Goal: Task Accomplishment & Management: Manage account settings

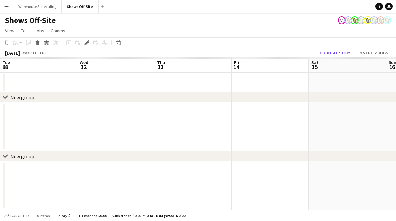
scroll to position [0, 222]
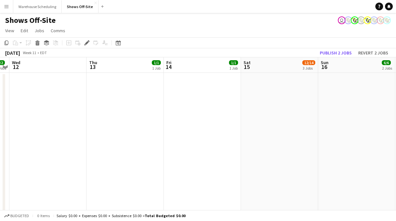
click at [123, 43] on app-toolbar "Copy Paste Paste Command V Paste with crew Command Shift V Paste linked Job [GE…" at bounding box center [198, 42] width 396 height 11
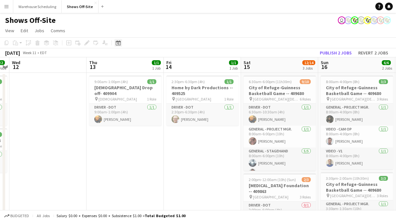
click at [117, 42] on icon at bounding box center [118, 42] width 5 height 5
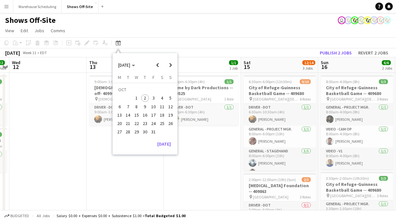
click at [138, 108] on span "8" at bounding box center [137, 107] width 8 height 8
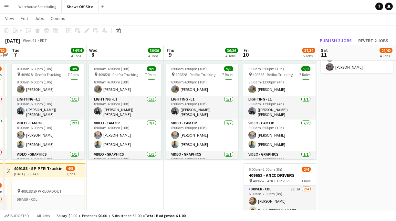
scroll to position [74, 0]
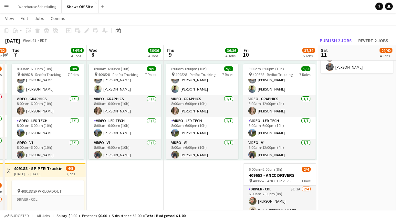
click at [128, 163] on app-date-cell "8:00am-6:00pm (10h) 15/15 pin GWCC [PERSON_NAME] 9 Roles Audio - A1 [DATE] 8:00…" at bounding box center [125, 117] width 77 height 849
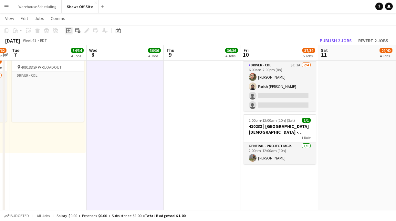
click at [67, 31] on icon "Add job" at bounding box center [68, 30] width 5 height 5
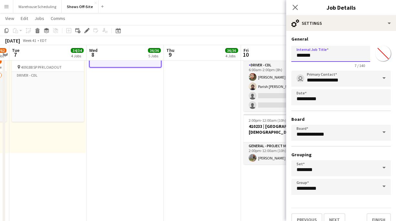
drag, startPoint x: 332, startPoint y: 55, endPoint x: 248, endPoint y: 54, distance: 83.9
click at [248, 54] on body "Menu Boards Boards Boards All jobs Status Workforce Workforce My Workforce Recr…" at bounding box center [198, 43] width 396 height 1092
type input "**********"
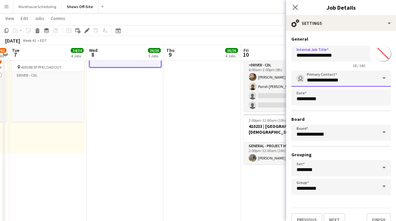
click at [365, 73] on input "**********" at bounding box center [340, 79] width 99 height 16
click at [362, 80] on input "**********" at bounding box center [340, 79] width 99 height 16
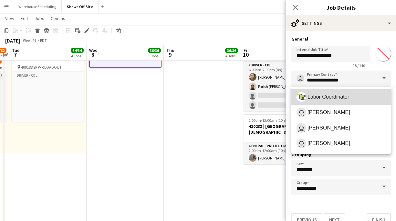
click at [356, 98] on span "Labor Coordinator" at bounding box center [340, 97] width 89 height 10
type input "**********"
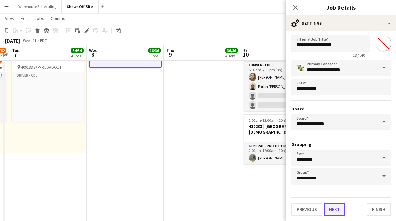
click at [336, 204] on button "Next" at bounding box center [334, 209] width 22 height 13
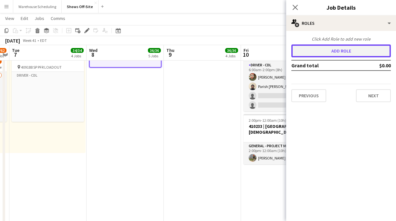
click at [324, 51] on button "Add role" at bounding box center [340, 51] width 99 height 13
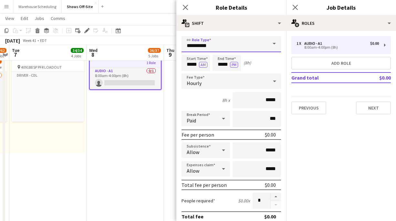
drag, startPoint x: 241, startPoint y: 45, endPoint x: 168, endPoint y: 45, distance: 73.0
click at [168, 45] on body "Menu Boards Boards Boards All jobs Status Workforce Workforce My Workforce Recr…" at bounding box center [198, 43] width 396 height 1092
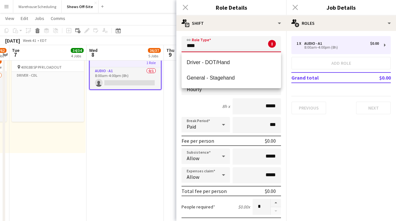
click at [200, 74] on mat-option "General - Stagehand" at bounding box center [230, 77] width 99 height 15
type input "**********"
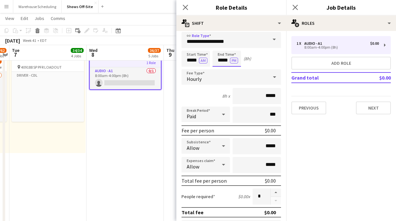
click at [220, 58] on input "*****" at bounding box center [226, 59] width 28 height 16
type input "*****"
click at [220, 46] on div at bounding box center [220, 47] width 13 height 6
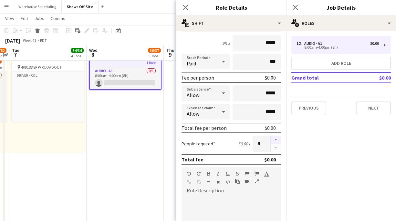
click at [276, 141] on button "button" at bounding box center [276, 140] width 10 height 8
type input "*"
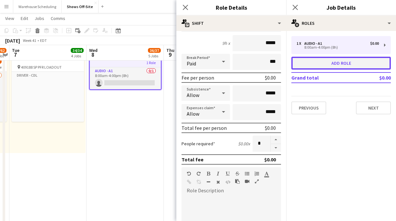
click at [303, 60] on button "Add role" at bounding box center [340, 63] width 99 height 13
type input "**********"
type input "*****"
type input "*"
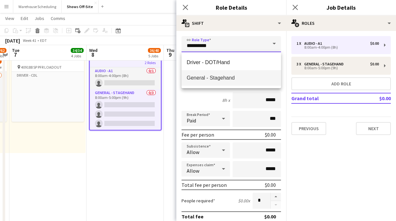
drag, startPoint x: 233, startPoint y: 46, endPoint x: 146, endPoint y: 45, distance: 87.2
click at [147, 46] on body "Menu Boards Boards Boards All jobs Status Workforce Workforce My Workforce Recr…" at bounding box center [198, 43] width 396 height 1092
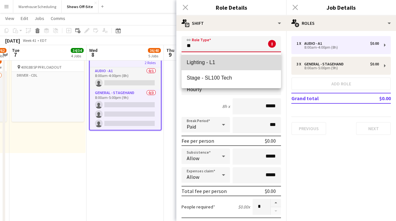
click at [200, 63] on span "Lighting - L1" at bounding box center [231, 62] width 89 height 6
type input "**********"
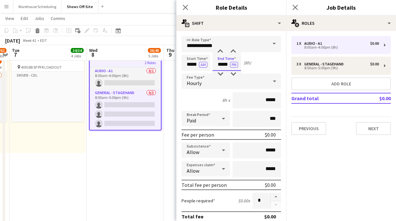
click at [223, 62] on input "*****" at bounding box center [226, 63] width 28 height 16
type input "*****"
click at [221, 53] on div at bounding box center [220, 51] width 13 height 6
click at [180, 3] on div "Close pop-in" at bounding box center [185, 7] width 18 height 15
click at [187, 7] on icon "Close pop-in" at bounding box center [185, 7] width 6 height 6
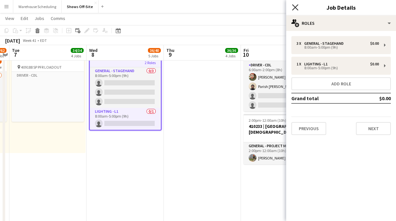
click at [292, 8] on icon "Close pop-in" at bounding box center [295, 7] width 6 height 6
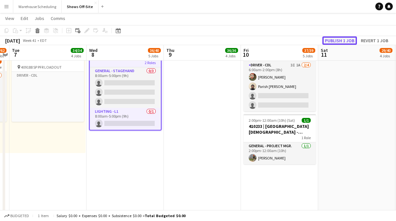
click at [351, 39] on button "Publish 1 job" at bounding box center [339, 40] width 35 height 8
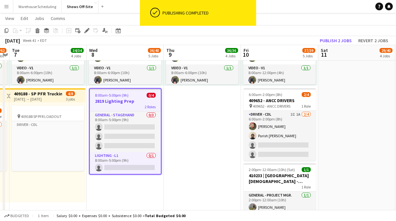
click at [172, 101] on app-date-cell "8:00am-6:00pm (10h) 15/15 pin GWCC [PERSON_NAME] 9 Roles Audio - A1 [DATE] 8:00…" at bounding box center [202, 42] width 77 height 849
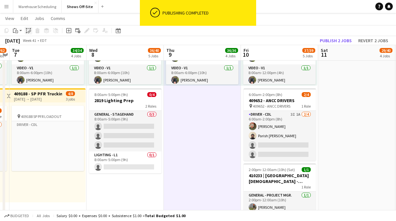
click at [28, 30] on icon "Paste linked Job" at bounding box center [28, 30] width 5 height 5
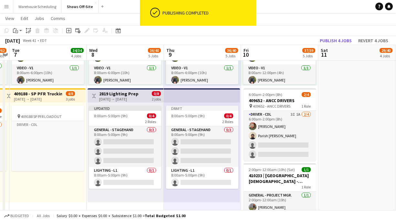
click at [337, 36] on div "[DATE] Week 41 • EDT Publish 4 jobs Revert 4 jobs" at bounding box center [198, 40] width 396 height 9
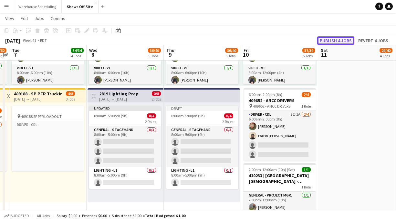
click at [340, 40] on button "Publish 4 jobs" at bounding box center [335, 40] width 37 height 8
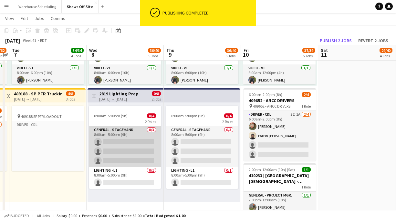
click at [144, 148] on app-card-role "General - Stagehand 0/3 8:00am-5:00pm (9h) single-neutral-actions single-neutra…" at bounding box center [125, 147] width 72 height 41
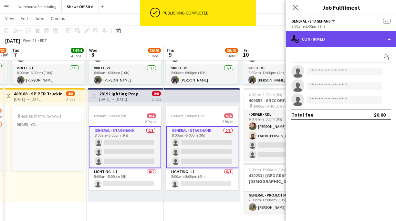
click at [316, 36] on div "single-neutral-actions-check-2 Confirmed" at bounding box center [341, 38] width 110 height 15
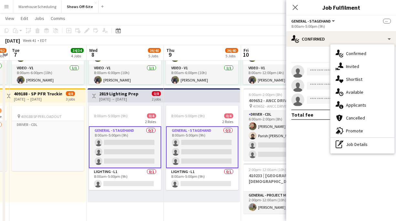
click at [343, 65] on div "single-neutral-actions-share-1 Invited" at bounding box center [362, 66] width 64 height 13
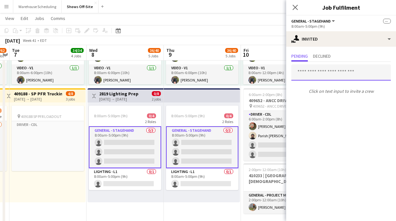
click at [323, 71] on input "text" at bounding box center [340, 73] width 99 height 16
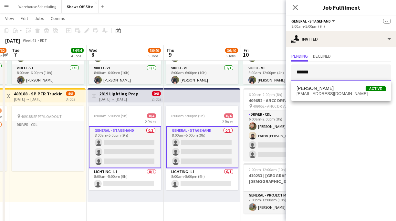
type input "******"
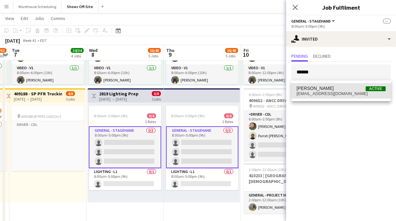
click at [339, 90] on span "[PERSON_NAME] Active" at bounding box center [340, 88] width 89 height 5
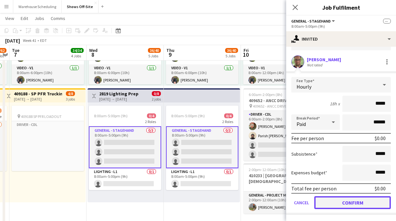
click at [358, 200] on button "Confirm" at bounding box center [352, 203] width 77 height 13
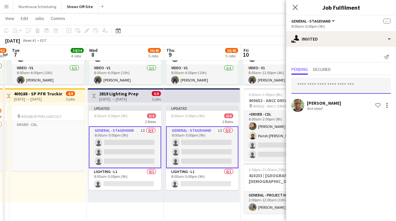
click at [323, 87] on input "text" at bounding box center [340, 86] width 99 height 16
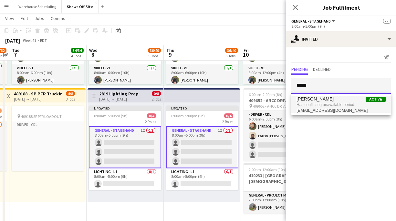
type input "*****"
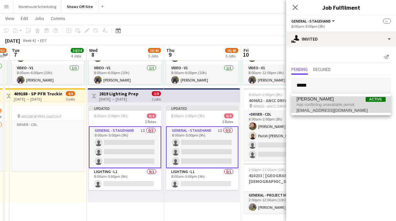
click at [326, 102] on span "Has conflicting unavailable period." at bounding box center [340, 105] width 89 height 6
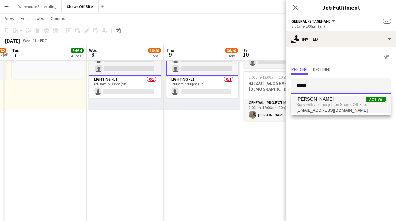
type input "*****"
click at [332, 107] on span "Busy with another job on Shows Off-Site." at bounding box center [340, 105] width 89 height 6
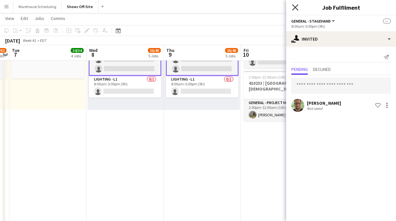
click at [294, 7] on icon "Close pop-in" at bounding box center [295, 7] width 6 height 6
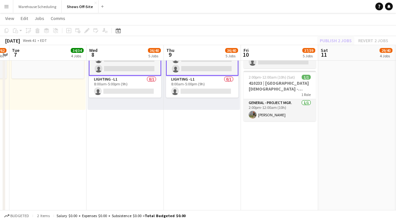
click at [349, 44] on div "Publish 2 jobs Revert 2 jobs" at bounding box center [354, 40] width 84 height 8
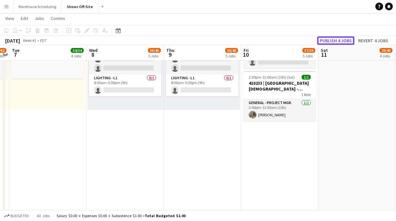
click at [346, 43] on button "Publish 4 jobs" at bounding box center [335, 40] width 37 height 8
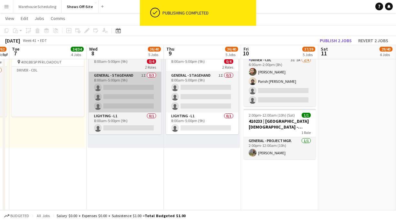
scroll to position [511, 0]
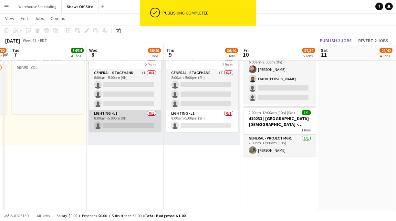
click at [128, 118] on app-card-role "Lighting - L1 0/1 8:00am-5:00pm (9h) single-neutral-actions" at bounding box center [125, 121] width 72 height 22
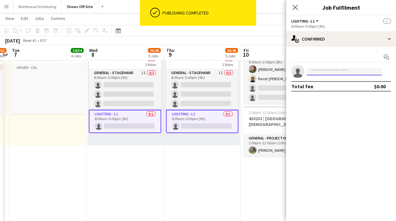
click at [326, 72] on input at bounding box center [344, 72] width 75 height 8
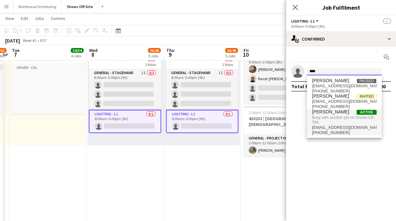
type input "****"
click at [343, 118] on span "Busy with another job on Shows Off-Site." at bounding box center [344, 120] width 65 height 11
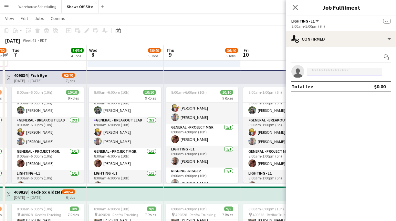
scroll to position [54, 0]
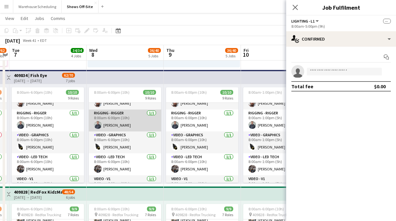
click at [135, 117] on app-card-role "Rigging - Rigger [DATE] 8:00am-6:00pm (10h) [PERSON_NAME]" at bounding box center [125, 121] width 72 height 22
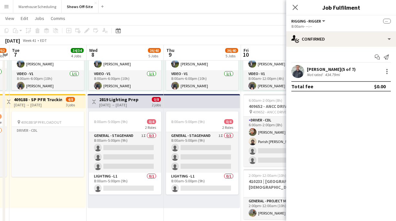
click at [148, 103] on div "Toggle View 2819 Lighting Prep [DATE] → [DATE] 0/8 2 jobs" at bounding box center [125, 102] width 71 height 11
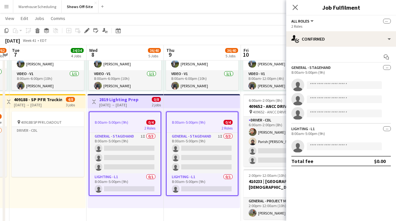
click at [151, 211] on app-date-cell "8:00am-6:00pm (10h) 15/15 pin GWCC [PERSON_NAME] 9 Roles Audio - A1 [DATE] 8:00…" at bounding box center [125, 48] width 77 height 849
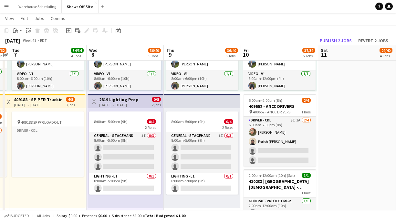
click at [376, 77] on app-date-cell "8:00am-12:00pm (4h) 1/1 pin GWCC [PERSON_NAME] 1 Role Audio - A1 Click to add R…" at bounding box center [356, 48] width 77 height 849
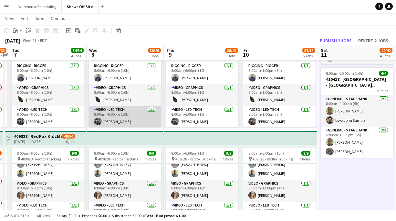
scroll to position [101, 0]
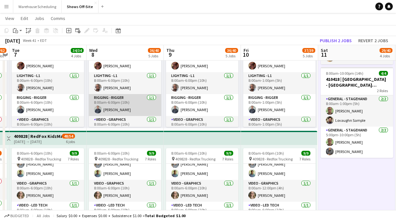
click at [136, 103] on app-card-role "Rigging - Rigger [DATE] 8:00am-6:00pm (10h) [PERSON_NAME]" at bounding box center [125, 105] width 72 height 22
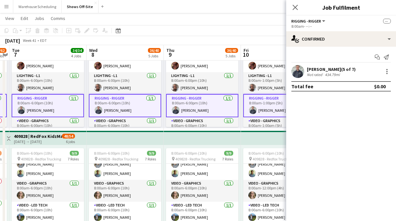
click at [137, 105] on app-card-role "Rigging - Rigger [DATE] 8:00am-6:00pm (10h) [PERSON_NAME]" at bounding box center [125, 105] width 72 height 23
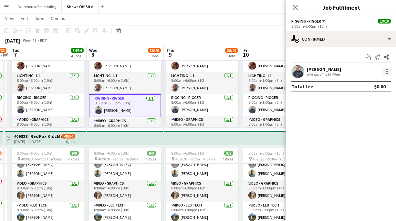
click at [384, 72] on div at bounding box center [387, 72] width 8 height 8
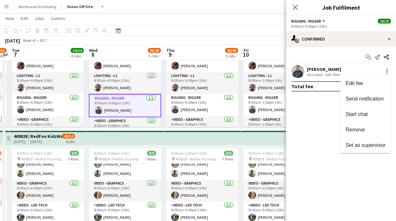
click at [363, 126] on button "Remove" at bounding box center [365, 129] width 50 height 15
click at [363, 126] on mat-expansion-panel "check Confirmed Start chat Send notification Share [PERSON_NAME] Not rated 434.…" at bounding box center [341, 134] width 110 height 175
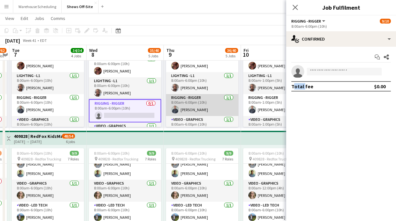
click at [216, 99] on app-card-role "Rigging - Rigger [DATE] 8:00am-6:00pm (10h) [PERSON_NAME]" at bounding box center [202, 105] width 72 height 22
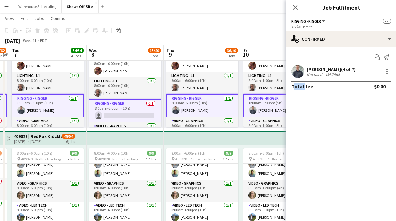
click at [216, 99] on app-card-role "Rigging - Rigger [DATE] 8:00am-6:00pm (10h) [PERSON_NAME]" at bounding box center [202, 105] width 72 height 23
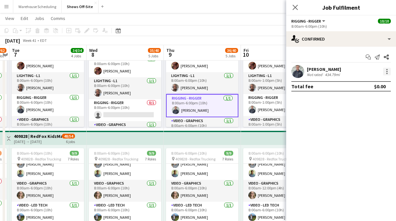
click at [384, 71] on div at bounding box center [387, 72] width 8 height 8
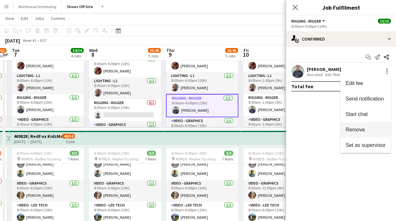
click at [366, 127] on span "Remove" at bounding box center [365, 130] width 40 height 6
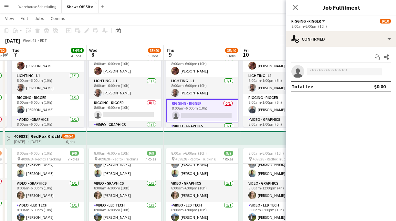
click at [293, 7] on icon "Close pop-in" at bounding box center [294, 7] width 5 height 5
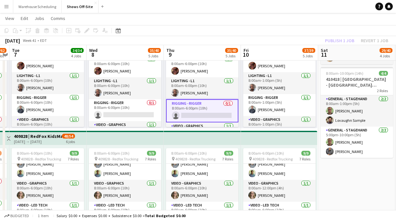
click at [300, 15] on app-page-menu "View Day view expanded Day view collapsed Month view Date picker Jump to [DATE]…" at bounding box center [198, 19] width 396 height 12
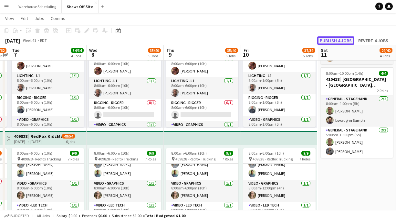
click at [337, 43] on button "Publish 4 jobs" at bounding box center [335, 40] width 37 height 8
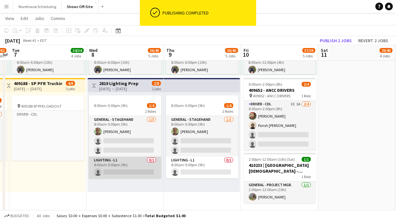
click at [131, 166] on app-card-role "Lighting - L1 0/1 8:00am-5:00pm (9h) single-neutral-actions" at bounding box center [125, 168] width 72 height 22
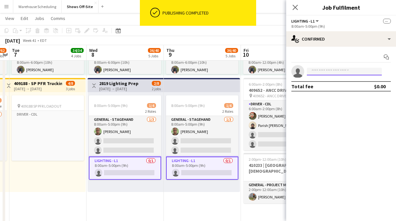
click at [318, 73] on input at bounding box center [344, 72] width 75 height 8
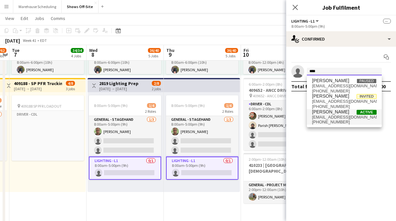
type input "****"
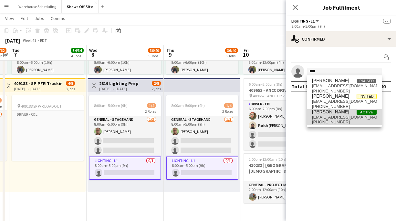
click at [330, 120] on span "[PHONE_NUMBER]" at bounding box center [344, 122] width 65 height 5
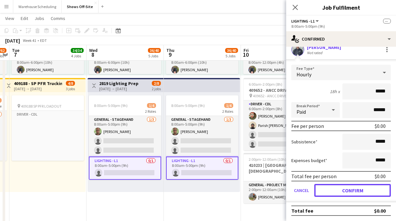
click at [345, 189] on button "Confirm" at bounding box center [352, 190] width 77 height 13
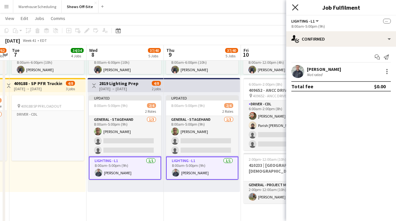
click at [293, 8] on icon "Close pop-in" at bounding box center [295, 7] width 6 height 6
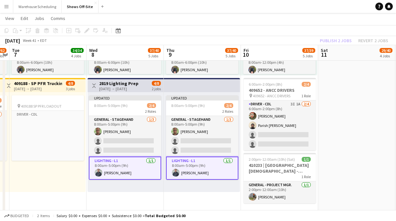
click at [333, 41] on div "Publish 2 jobs Revert 2 jobs" at bounding box center [354, 40] width 84 height 8
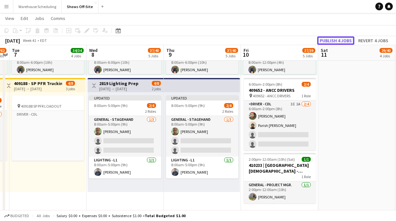
click at [334, 41] on button "Publish 4 jobs" at bounding box center [335, 40] width 37 height 8
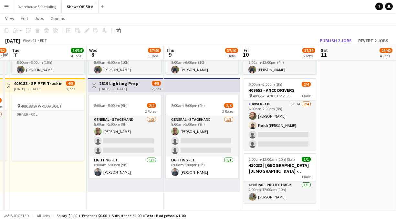
click at [4, 5] on app-icon "Menu" at bounding box center [6, 6] width 5 height 5
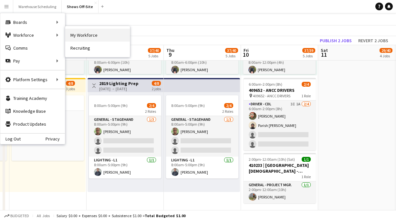
click at [79, 37] on link "My Workforce" at bounding box center [97, 35] width 65 height 13
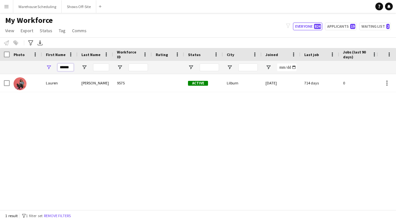
drag, startPoint x: 70, startPoint y: 64, endPoint x: 65, endPoint y: 64, distance: 5.5
click at [65, 64] on input "******" at bounding box center [65, 68] width 16 height 8
drag, startPoint x: 71, startPoint y: 69, endPoint x: 0, endPoint y: 68, distance: 70.7
click at [0, 68] on div "******" at bounding box center [350, 67] width 700 height 13
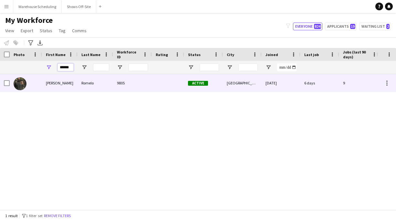
type input "******"
click at [64, 83] on div "[PERSON_NAME]" at bounding box center [60, 83] width 36 height 18
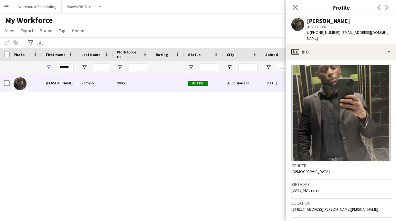
click at [10, 7] on button "Menu" at bounding box center [6, 6] width 13 height 13
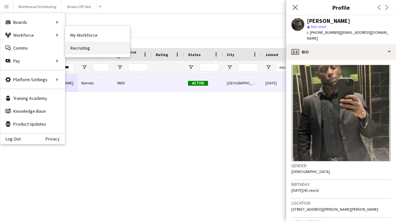
click at [104, 51] on link "Recruiting" at bounding box center [97, 48] width 65 height 13
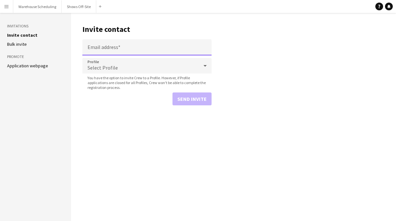
click at [110, 44] on input "Email address" at bounding box center [146, 47] width 129 height 16
paste input "**********"
type input "**********"
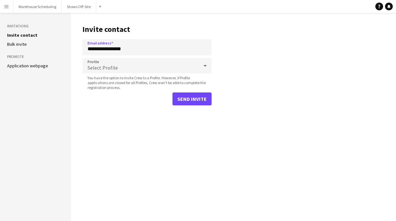
click at [138, 62] on div "Select Profile" at bounding box center [140, 65] width 116 height 15
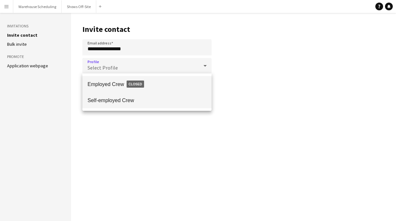
click at [149, 96] on mat-option "Self-employed Crew" at bounding box center [146, 100] width 129 height 16
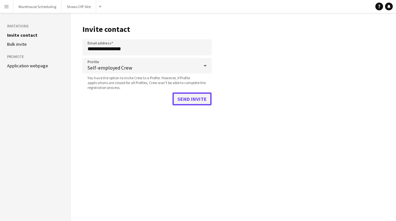
click at [192, 96] on button "Send invite" at bounding box center [191, 99] width 39 height 13
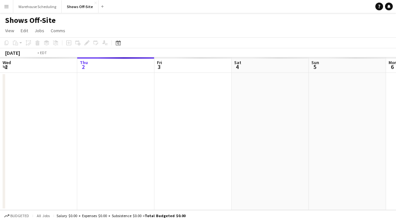
scroll to position [0, 222]
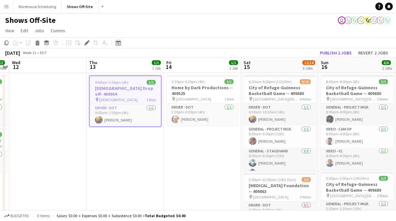
click at [116, 42] on icon "Date picker" at bounding box center [118, 42] width 5 height 5
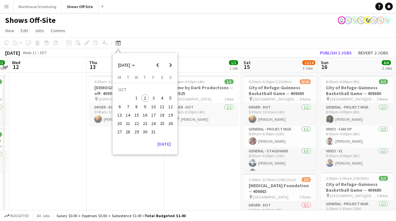
click at [138, 109] on span "8" at bounding box center [137, 107] width 8 height 8
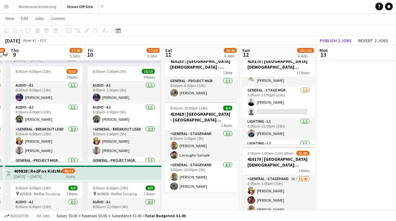
scroll to position [166, 0]
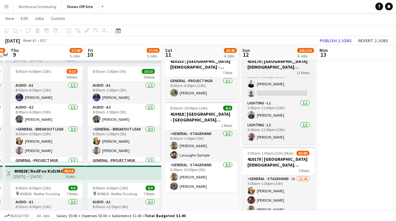
click at [270, 67] on h3 "410170 | [GEOGRAPHIC_DATA][DEMOGRAPHIC_DATA] ACCESS 2025" at bounding box center [278, 64] width 72 height 12
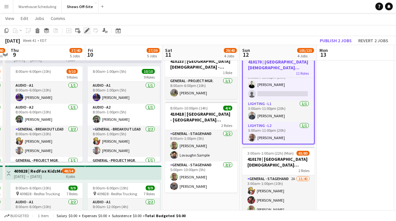
click at [86, 33] on icon "Edit" at bounding box center [86, 30] width 5 height 5
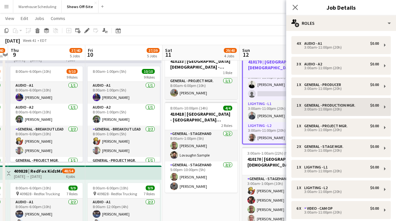
scroll to position [105, 0]
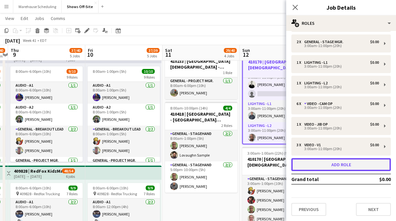
click at [320, 168] on button "Add role" at bounding box center [340, 165] width 99 height 13
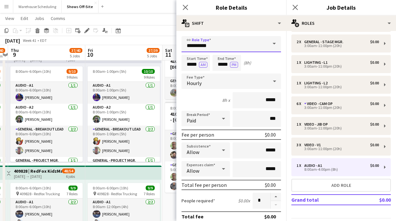
drag, startPoint x: 214, startPoint y: 45, endPoint x: 151, endPoint y: 45, distance: 63.0
click at [183, 10] on icon "Close pop-in" at bounding box center [185, 7] width 6 height 6
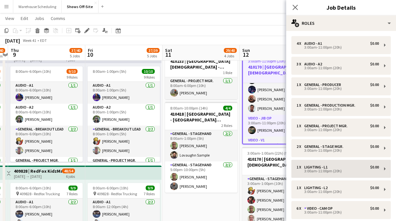
scroll to position [126, 0]
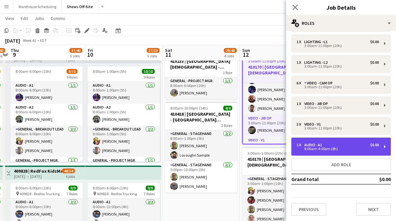
click at [325, 155] on div "1 x Audio - A1 $0.00 8:00am-4:00pm (8h)" at bounding box center [340, 147] width 99 height 18
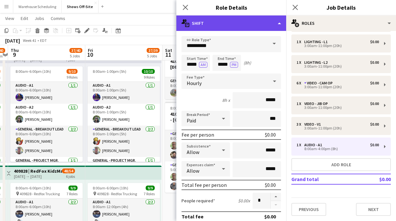
click at [255, 24] on div "multiple-actions-text Shift" at bounding box center [231, 22] width 110 height 15
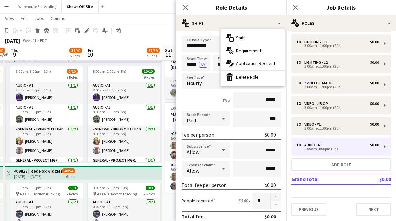
click at [259, 73] on div "bin-2 Delete Role" at bounding box center [252, 77] width 64 height 13
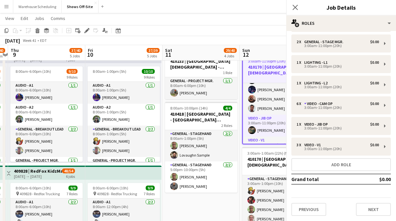
scroll to position [105, 0]
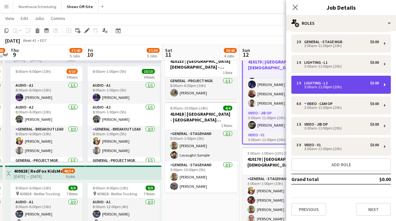
click at [324, 78] on div "1 x Lighting - L2 $0.00 3:00am-11:00pm (20h)" at bounding box center [340, 85] width 99 height 18
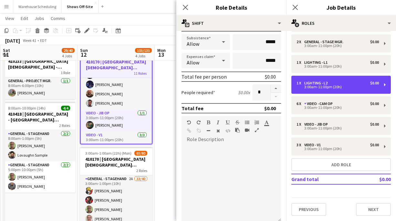
scroll to position [110, 0]
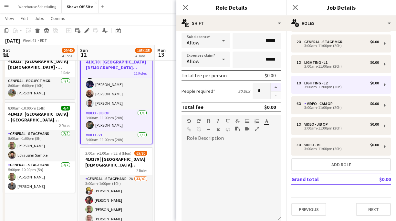
click at [276, 83] on button "button" at bounding box center [276, 87] width 10 height 8
click at [276, 84] on button "button" at bounding box center [276, 87] width 10 height 8
type input "*"
click at [184, 7] on icon "Close pop-in" at bounding box center [185, 7] width 6 height 6
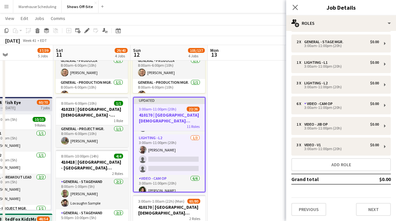
scroll to position [207, 0]
click at [292, 9] on icon "Close pop-in" at bounding box center [295, 7] width 6 height 6
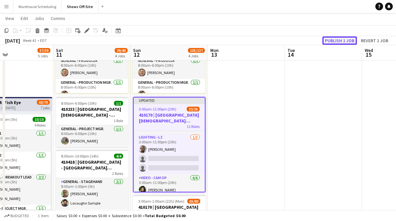
click at [347, 37] on button "Publish 1 job" at bounding box center [339, 40] width 35 height 8
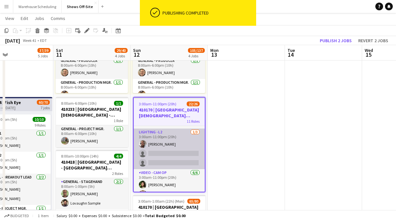
click at [176, 158] on app-card-role "Lighting - L2 1/3 3:00am-11:00pm (20h) Dwight Kendall single-neutral-actions si…" at bounding box center [169, 149] width 71 height 41
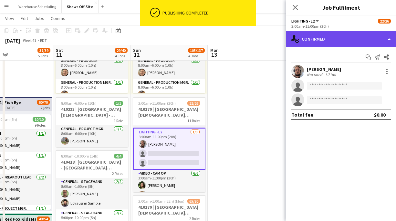
click at [327, 33] on div "single-neutral-actions-check-2 Confirmed" at bounding box center [341, 38] width 110 height 15
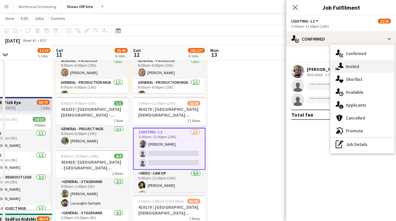
click at [352, 65] on span "Invited" at bounding box center [352, 67] width 13 height 6
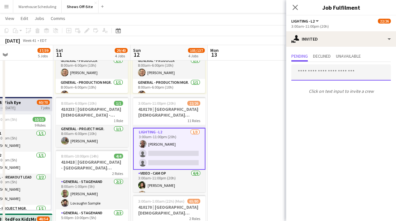
click at [313, 75] on input "text" at bounding box center [340, 73] width 99 height 16
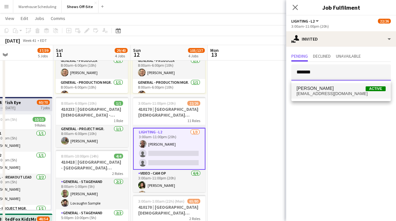
type input "*******"
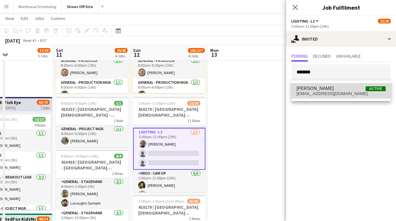
click at [331, 94] on span "casacoperations@gmail.com" at bounding box center [340, 93] width 89 height 5
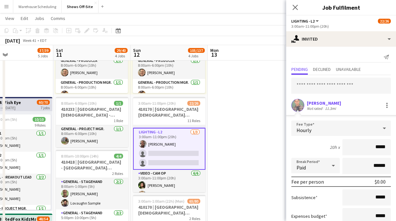
scroll to position [44, 0]
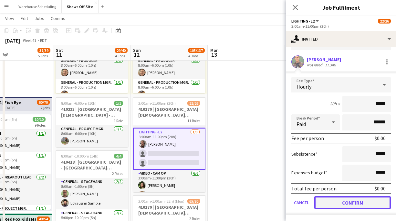
click at [355, 200] on button "Confirm" at bounding box center [352, 203] width 77 height 13
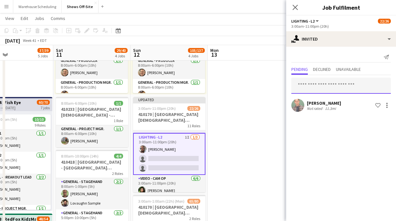
click at [321, 85] on input "text" at bounding box center [340, 86] width 99 height 16
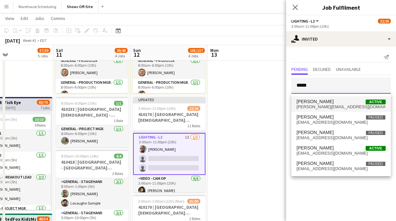
type input "*****"
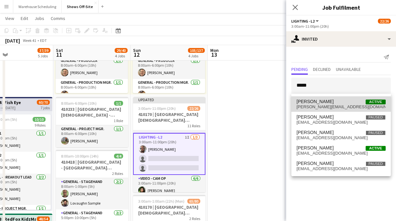
click at [331, 105] on span "jacob@legacylive.design" at bounding box center [340, 107] width 89 height 5
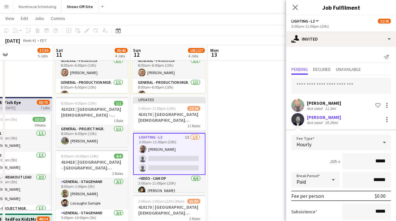
scroll to position [58, 0]
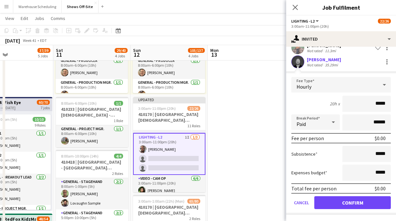
click at [350, 196] on form "Fee Type Hourly 20h x ***** Break Period Paid ****** Fee per person $0.00 Subsi…" at bounding box center [341, 146] width 110 height 138
click at [351, 198] on button "Confirm" at bounding box center [352, 203] width 77 height 13
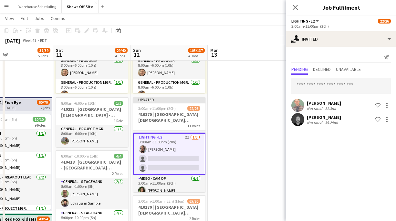
click at [293, 13] on div "Close pop-in" at bounding box center [295, 7] width 18 height 15
click at [292, 9] on icon "Close pop-in" at bounding box center [295, 7] width 6 height 6
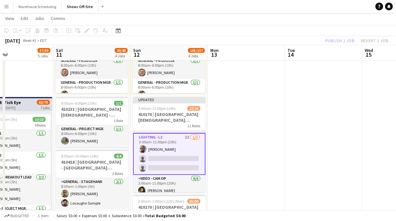
click at [326, 40] on div "Publish 1 job Revert 1 job" at bounding box center [356, 40] width 79 height 8
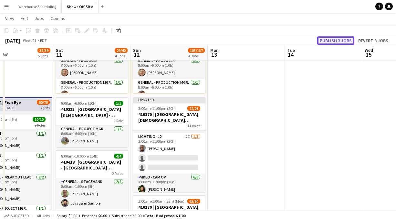
click at [326, 40] on button "Publish 3 jobs" at bounding box center [335, 40] width 37 height 8
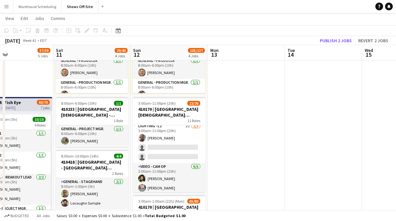
scroll to position [214, 0]
